Goal: Task Accomplishment & Management: Manage account settings

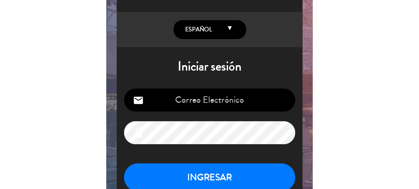
scroll to position [16, 0]
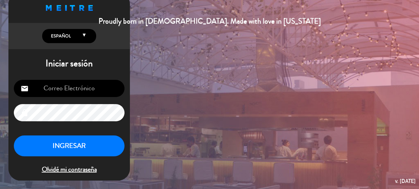
type input "[EMAIL_ADDRESS][DOMAIN_NAME]"
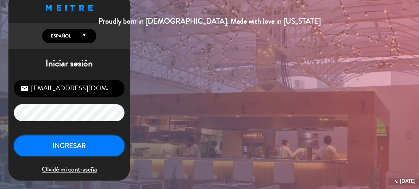
click at [103, 140] on button "INGRESAR" at bounding box center [69, 146] width 111 height 21
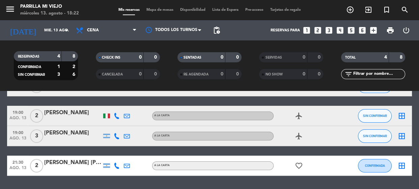
scroll to position [66, 0]
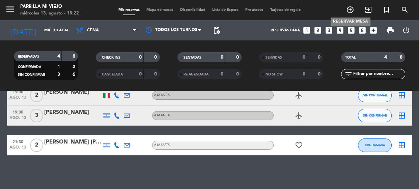
click at [153, 11] on icon "add_circle_outline" at bounding box center [350, 10] width 8 height 8
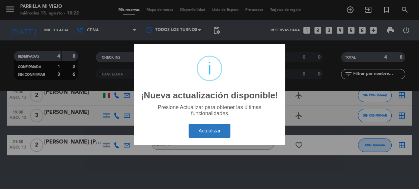
click at [153, 137] on button "Actualizar" at bounding box center [210, 131] width 42 height 14
